Goal: Task Accomplishment & Management: Use online tool/utility

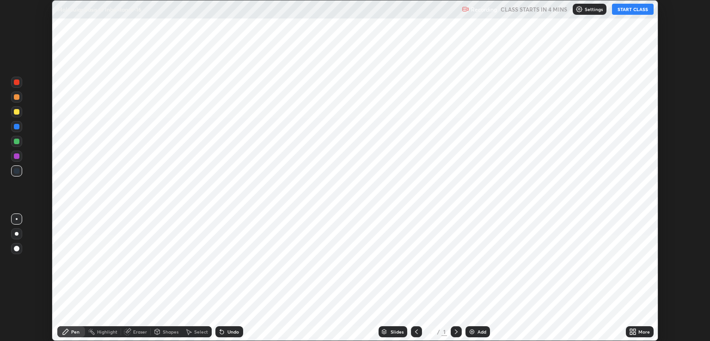
scroll to position [341, 709]
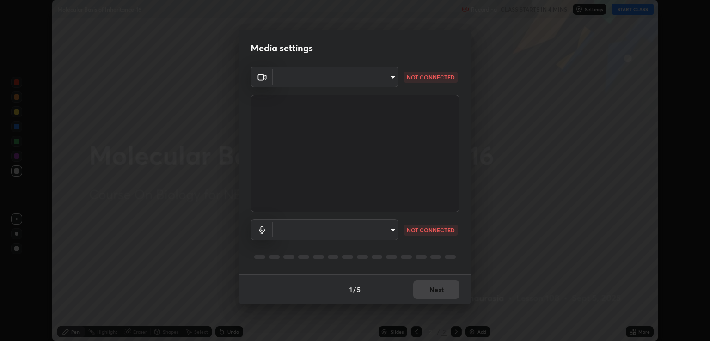
type input "ecbdbd44a66272db987f9f12271ef5319a85e28cdf2a8e5dd884bc8ad31297da"
type input "641fb1797ef8f9550b7f0158b383ff89036df526a4b0c4fe678c68e459c52791"
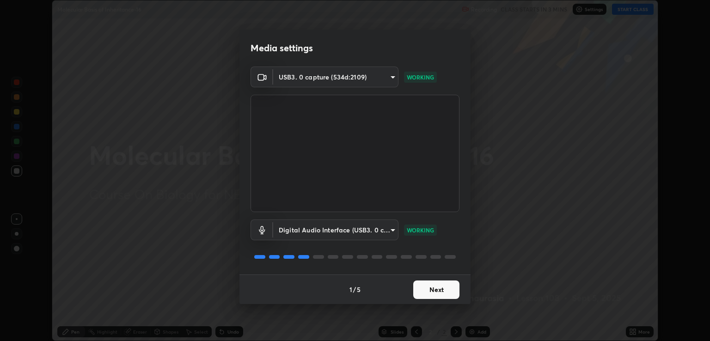
click at [427, 289] on button "Next" at bounding box center [436, 289] width 46 height 18
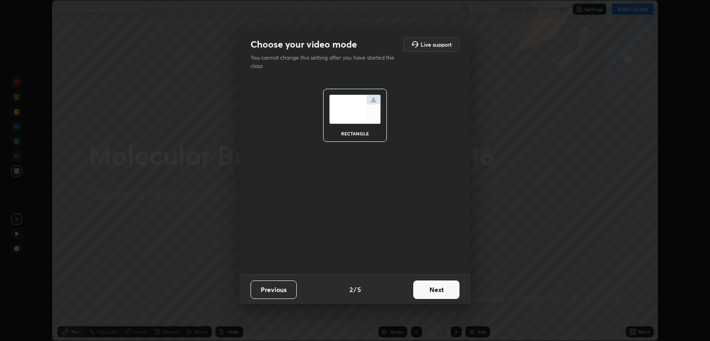
click at [431, 290] on button "Next" at bounding box center [436, 289] width 46 height 18
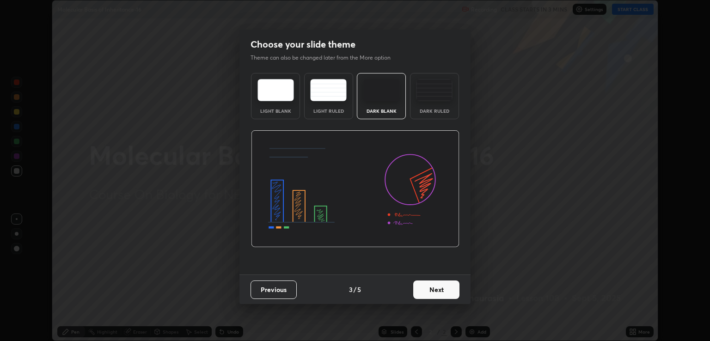
click at [438, 292] on button "Next" at bounding box center [436, 289] width 46 height 18
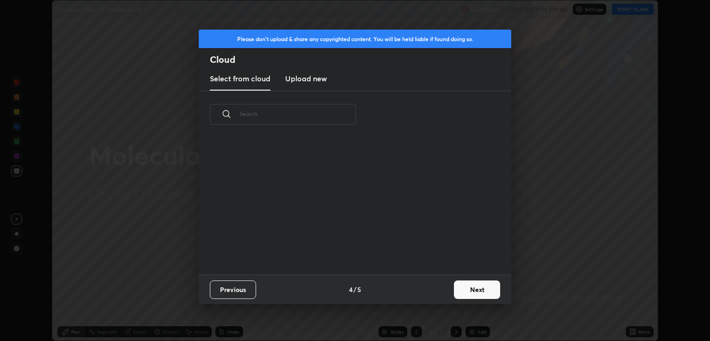
click at [469, 295] on button "Next" at bounding box center [477, 289] width 46 height 18
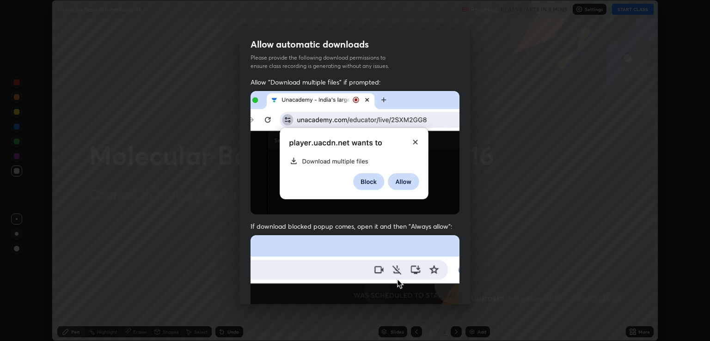
click at [347, 255] on img at bounding box center [354, 336] width 209 height 202
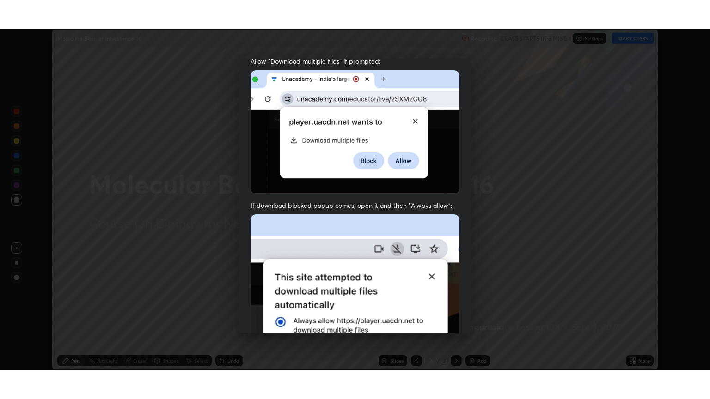
scroll to position [187, 0]
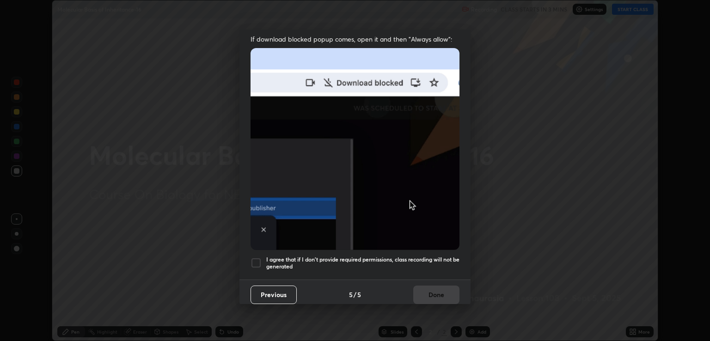
click at [255, 260] on div at bounding box center [255, 262] width 11 height 11
click at [419, 290] on button "Done" at bounding box center [436, 295] width 46 height 18
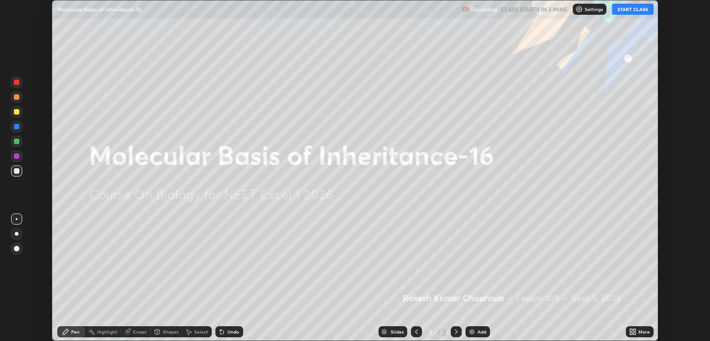
click at [634, 332] on icon at bounding box center [632, 331] width 7 height 7
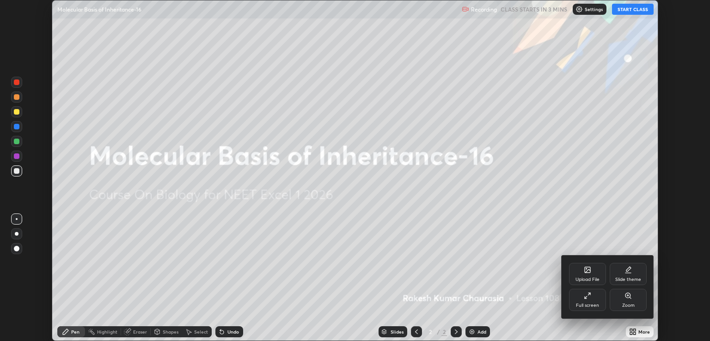
click at [624, 281] on div "Slide theme" at bounding box center [628, 279] width 26 height 5
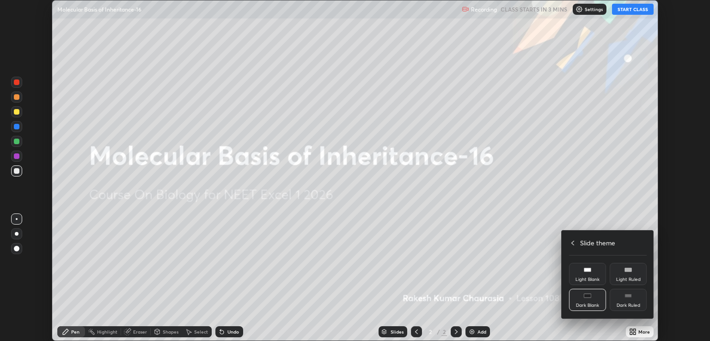
click at [632, 304] on div "Dark Ruled" at bounding box center [628, 305] width 24 height 5
click at [572, 240] on icon at bounding box center [572, 242] width 7 height 7
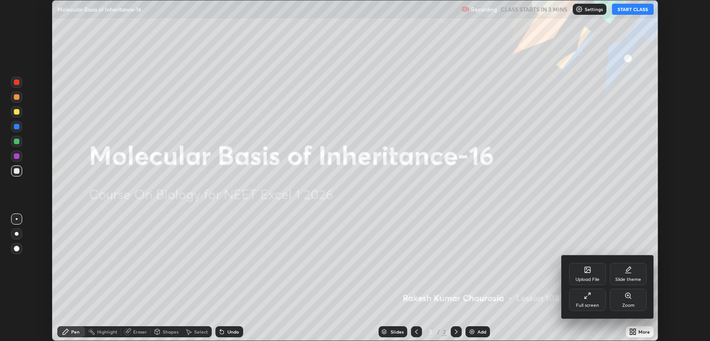
click at [585, 298] on icon at bounding box center [586, 297] width 2 height 2
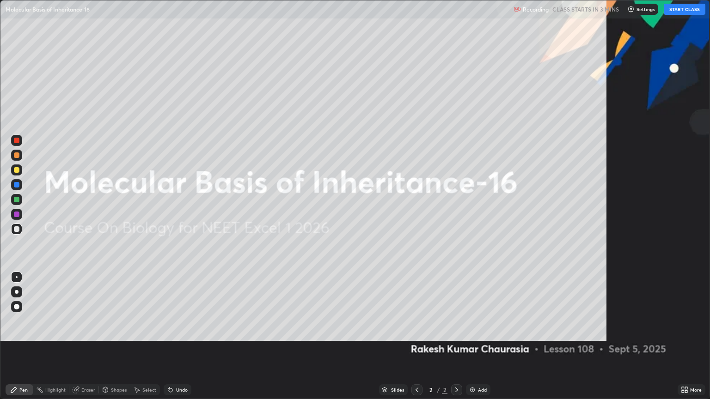
scroll to position [399, 710]
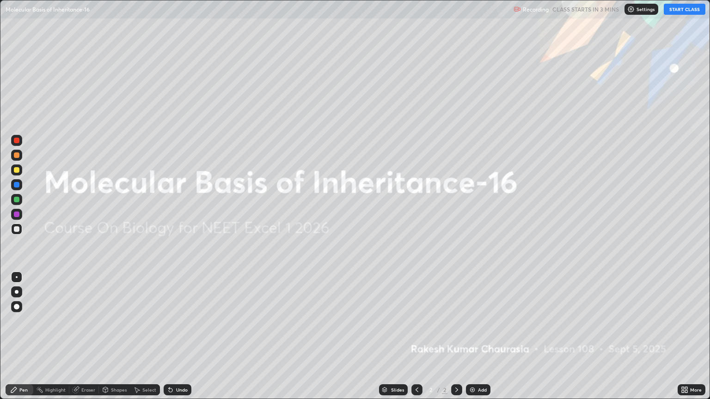
click at [480, 341] on div "Add" at bounding box center [482, 390] width 9 height 5
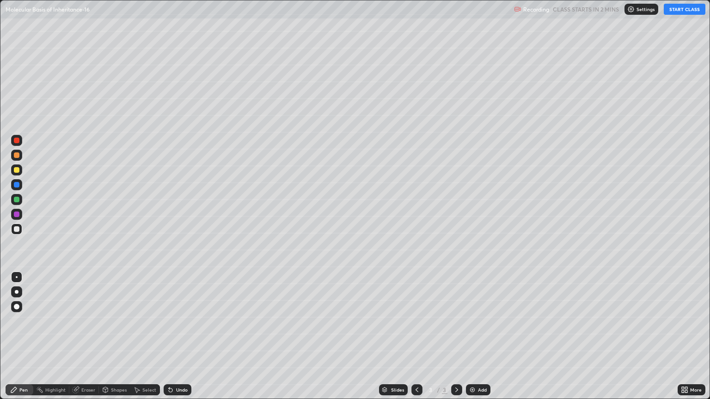
click at [13, 172] on div at bounding box center [16, 169] width 11 height 11
click at [684, 9] on button "START CLASS" at bounding box center [685, 9] width 42 height 11
click at [15, 227] on div at bounding box center [17, 229] width 6 height 6
click at [16, 275] on div at bounding box center [16, 277] width 11 height 11
click at [174, 341] on div "Undo" at bounding box center [178, 389] width 28 height 11
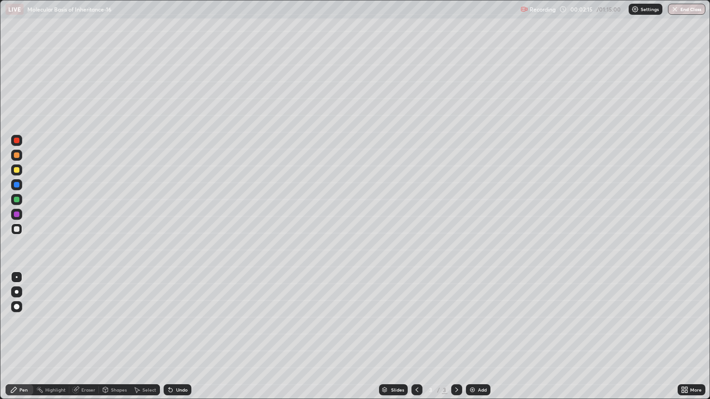
click at [174, 341] on div "Undo" at bounding box center [178, 389] width 28 height 11
click at [181, 341] on div "Undo" at bounding box center [178, 389] width 28 height 11
click at [455, 341] on icon at bounding box center [456, 389] width 7 height 7
click at [475, 341] on div "Add" at bounding box center [478, 389] width 24 height 11
click at [15, 168] on div at bounding box center [17, 170] width 6 height 6
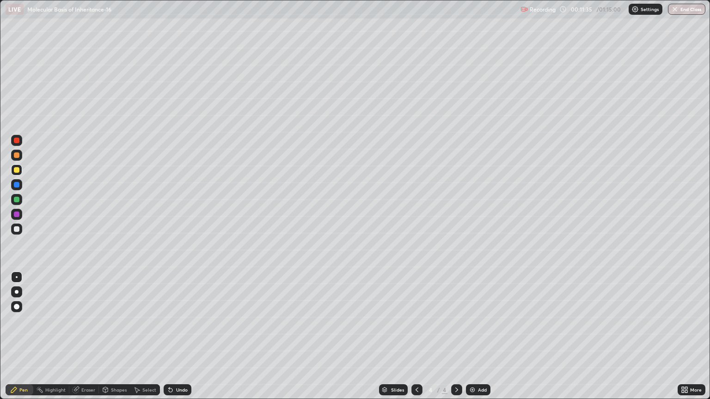
click at [17, 293] on div at bounding box center [17, 292] width 4 height 4
click at [17, 229] on div at bounding box center [17, 229] width 6 height 6
click at [17, 277] on div at bounding box center [17, 277] width 2 height 2
click at [17, 171] on div at bounding box center [17, 170] width 6 height 6
click at [15, 228] on div at bounding box center [17, 229] width 6 height 6
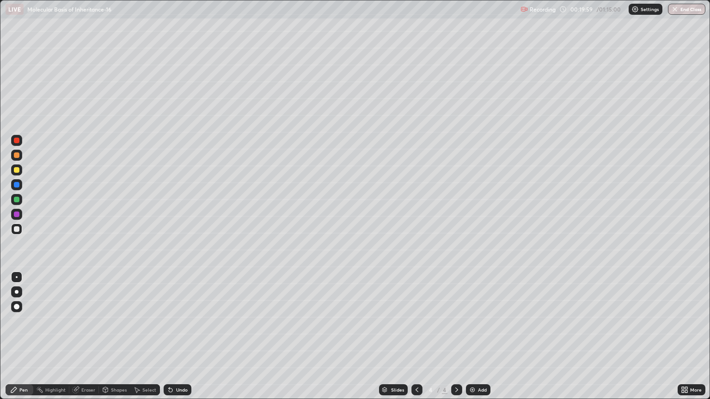
click at [18, 172] on div at bounding box center [17, 170] width 6 height 6
click at [17, 229] on div at bounding box center [17, 229] width 6 height 6
click at [16, 169] on div at bounding box center [17, 170] width 6 height 6
click at [179, 341] on div "Undo" at bounding box center [182, 390] width 12 height 5
click at [16, 229] on div at bounding box center [17, 229] width 6 height 6
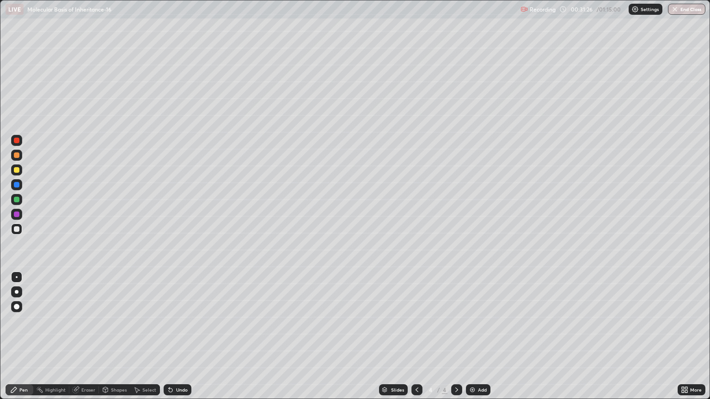
click at [484, 341] on div "Add" at bounding box center [482, 390] width 9 height 5
click at [17, 229] on div at bounding box center [17, 229] width 6 height 6
click at [17, 171] on div at bounding box center [17, 170] width 6 height 6
click at [15, 229] on div at bounding box center [17, 229] width 6 height 6
click at [17, 228] on div at bounding box center [17, 229] width 6 height 6
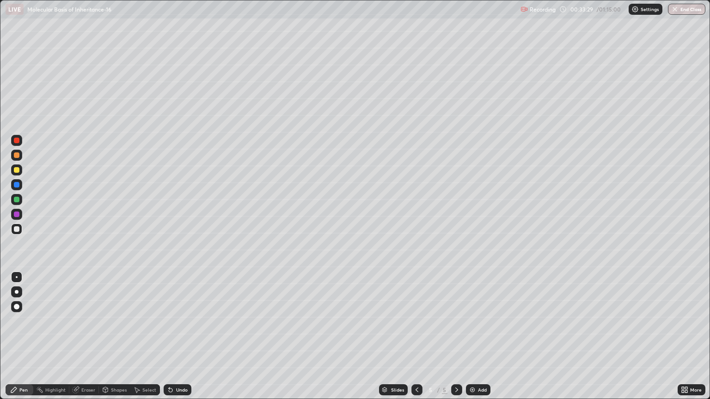
click at [17, 170] on div at bounding box center [17, 170] width 6 height 6
click at [15, 201] on div at bounding box center [17, 200] width 6 height 6
click at [19, 228] on div at bounding box center [17, 229] width 6 height 6
click at [179, 341] on div "Undo" at bounding box center [178, 389] width 28 height 11
click at [111, 341] on div "Shapes" at bounding box center [114, 389] width 31 height 11
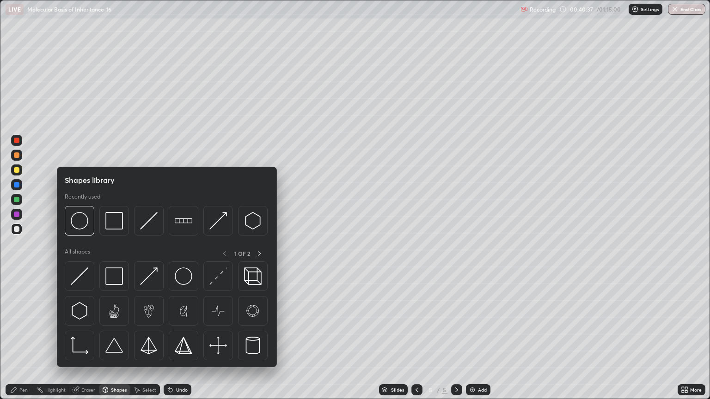
click at [142, 341] on div "Select" at bounding box center [149, 390] width 14 height 5
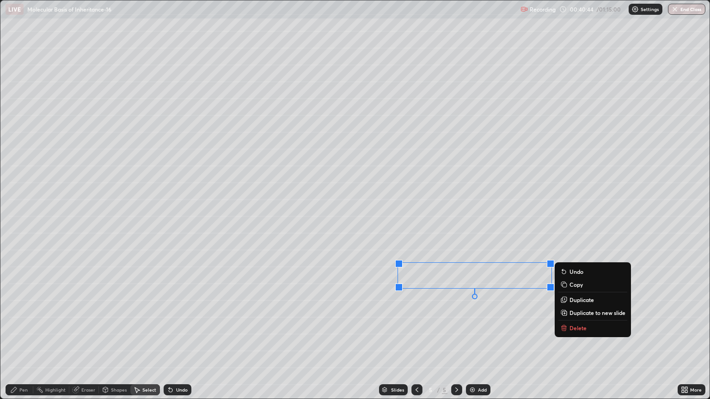
click at [46, 341] on div "0 ° Undo Copy Duplicate Duplicate to new slide Delete" at bounding box center [354, 199] width 709 height 398
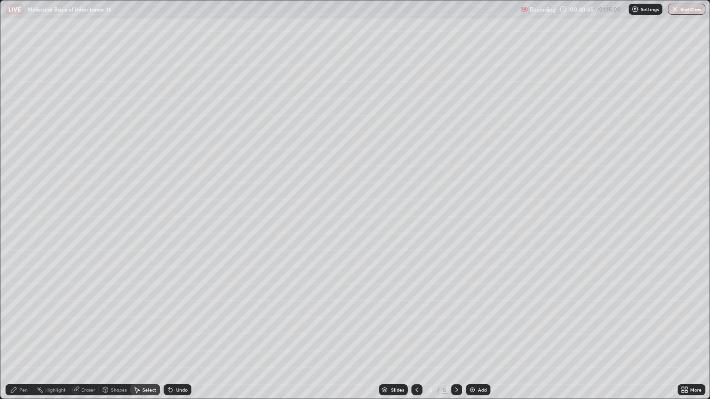
click at [22, 341] on div "Pen" at bounding box center [23, 390] width 8 height 5
click at [17, 231] on div at bounding box center [17, 229] width 6 height 6
click at [19, 282] on div at bounding box center [16, 277] width 11 height 11
click at [15, 232] on div at bounding box center [16, 229] width 11 height 11
click at [18, 281] on div at bounding box center [16, 277] width 11 height 11
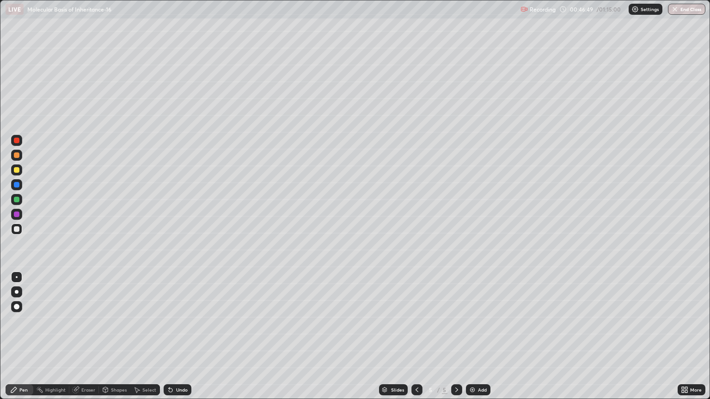
click at [179, 341] on div "Undo" at bounding box center [178, 389] width 28 height 11
click at [180, 341] on div "Undo" at bounding box center [182, 390] width 12 height 5
click at [179, 341] on div "Undo" at bounding box center [182, 390] width 12 height 5
click at [180, 341] on div "Undo" at bounding box center [182, 390] width 12 height 5
click at [178, 341] on div "Undo" at bounding box center [182, 390] width 12 height 5
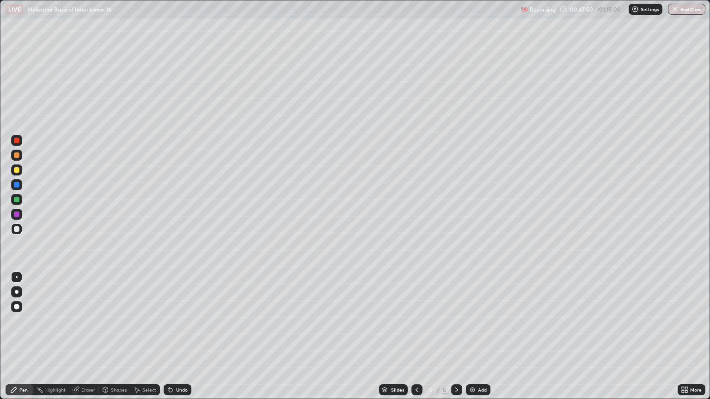
click at [477, 341] on div "Add" at bounding box center [478, 389] width 24 height 11
click at [19, 229] on div at bounding box center [17, 229] width 6 height 6
click at [416, 341] on icon at bounding box center [416, 389] width 7 height 7
click at [418, 341] on icon at bounding box center [416, 389] width 7 height 7
click at [454, 341] on icon at bounding box center [456, 389] width 7 height 7
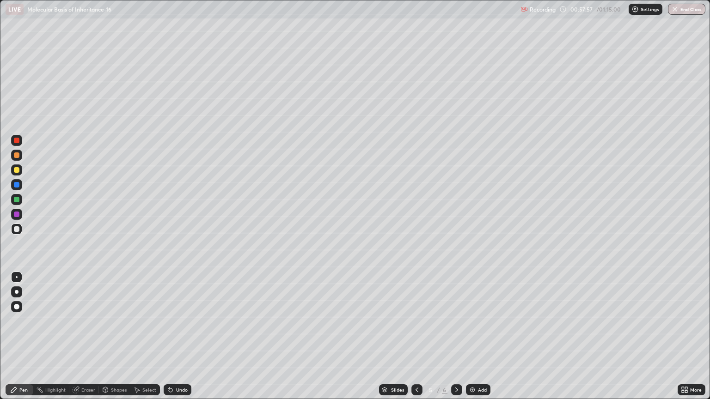
click at [17, 173] on div at bounding box center [16, 169] width 11 height 11
click at [16, 296] on div at bounding box center [16, 291] width 11 height 11
click at [459, 341] on div at bounding box center [456, 389] width 11 height 11
click at [482, 341] on div "Add" at bounding box center [482, 390] width 9 height 5
click at [183, 341] on div "Undo" at bounding box center [182, 390] width 12 height 5
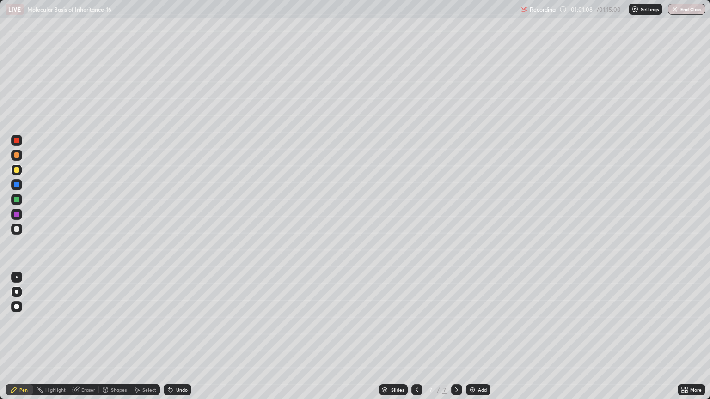
click at [180, 341] on div "Undo" at bounding box center [182, 390] width 12 height 5
click at [14, 228] on div at bounding box center [17, 229] width 6 height 6
click at [15, 281] on div at bounding box center [16, 277] width 11 height 11
click at [176, 341] on div "Undo" at bounding box center [182, 390] width 12 height 5
click at [175, 341] on div "Undo" at bounding box center [178, 389] width 28 height 11
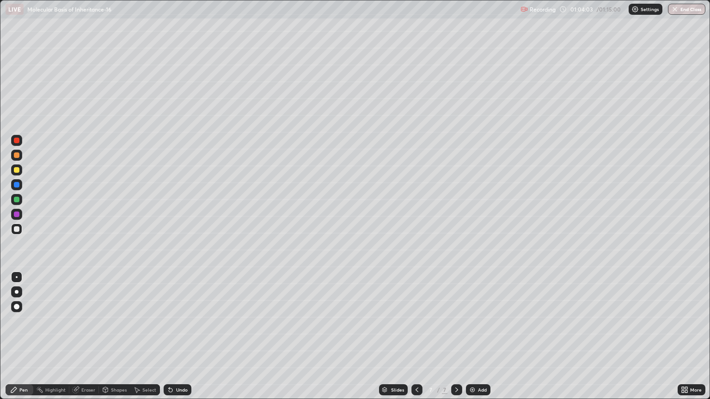
click at [15, 170] on div at bounding box center [17, 170] width 6 height 6
click at [17, 229] on div at bounding box center [17, 229] width 6 height 6
click at [18, 172] on div at bounding box center [17, 170] width 6 height 6
click at [16, 228] on div at bounding box center [17, 229] width 6 height 6
click at [19, 175] on div at bounding box center [16, 169] width 11 height 11
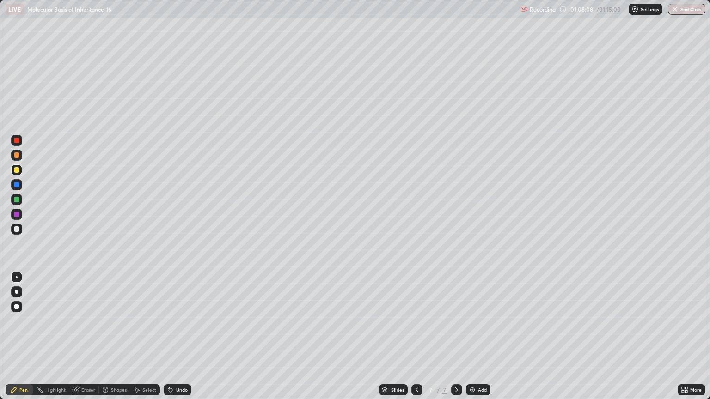
click at [478, 341] on div "Add" at bounding box center [482, 390] width 9 height 5
click at [417, 341] on div at bounding box center [416, 390] width 11 height 18
click at [478, 341] on div "Add" at bounding box center [482, 390] width 9 height 5
click at [17, 233] on div at bounding box center [16, 229] width 11 height 11
click at [181, 341] on div "Undo" at bounding box center [178, 389] width 28 height 11
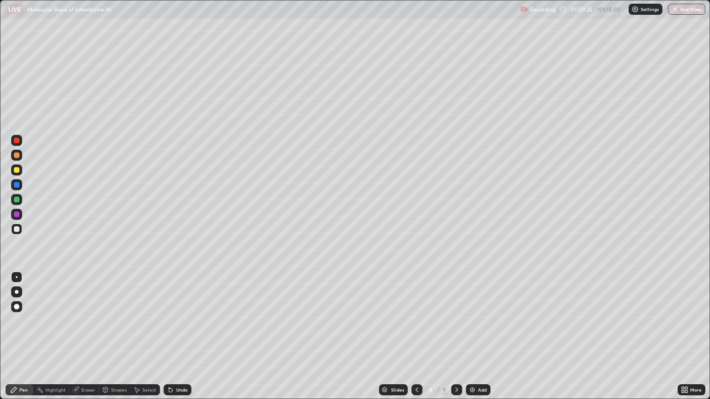
click at [180, 341] on div "Undo" at bounding box center [182, 390] width 12 height 5
click at [178, 341] on div "Undo" at bounding box center [178, 389] width 28 height 11
click at [175, 341] on div "Undo" at bounding box center [178, 389] width 28 height 11
click at [179, 341] on div "Undo" at bounding box center [178, 389] width 28 height 11
click at [181, 341] on div "Undo" at bounding box center [182, 390] width 12 height 5
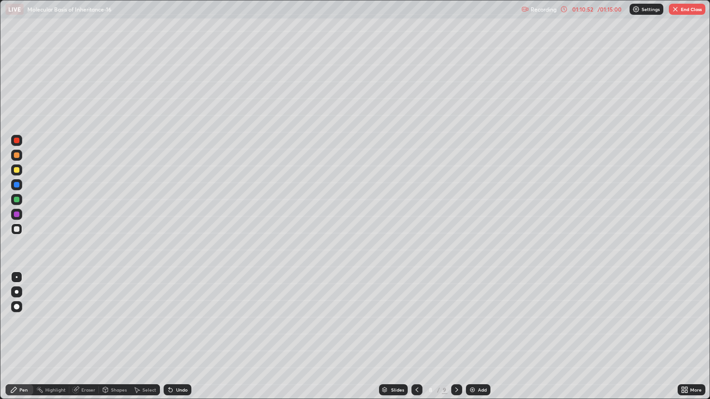
click at [181, 341] on div "Undo" at bounding box center [182, 390] width 12 height 5
click at [179, 341] on div "Undo" at bounding box center [182, 390] width 12 height 5
click at [178, 341] on div "Undo" at bounding box center [182, 390] width 12 height 5
click at [21, 167] on div at bounding box center [16, 169] width 11 height 11
click at [18, 296] on div at bounding box center [16, 291] width 11 height 11
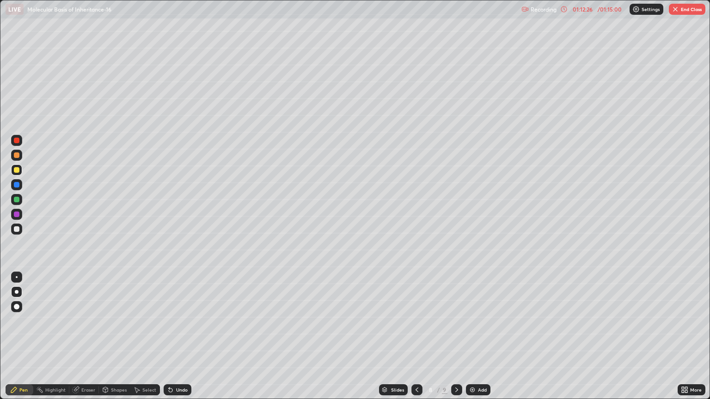
click at [16, 233] on div at bounding box center [16, 229] width 11 height 11
click at [13, 280] on div at bounding box center [16, 277] width 11 height 11
click at [688, 10] on button "End Class" at bounding box center [687, 9] width 37 height 11
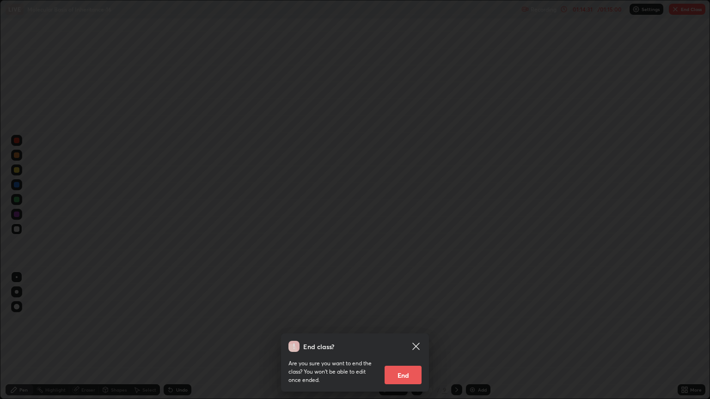
click at [403, 341] on button "End" at bounding box center [402, 375] width 37 height 18
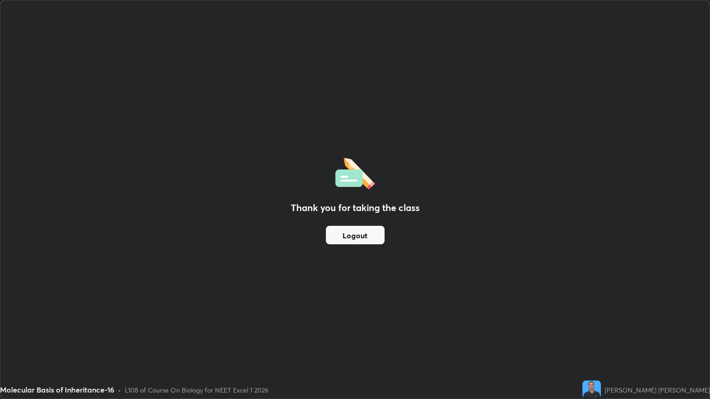
click at [359, 235] on button "Logout" at bounding box center [355, 235] width 59 height 18
